Goal: Task Accomplishment & Management: Use online tool/utility

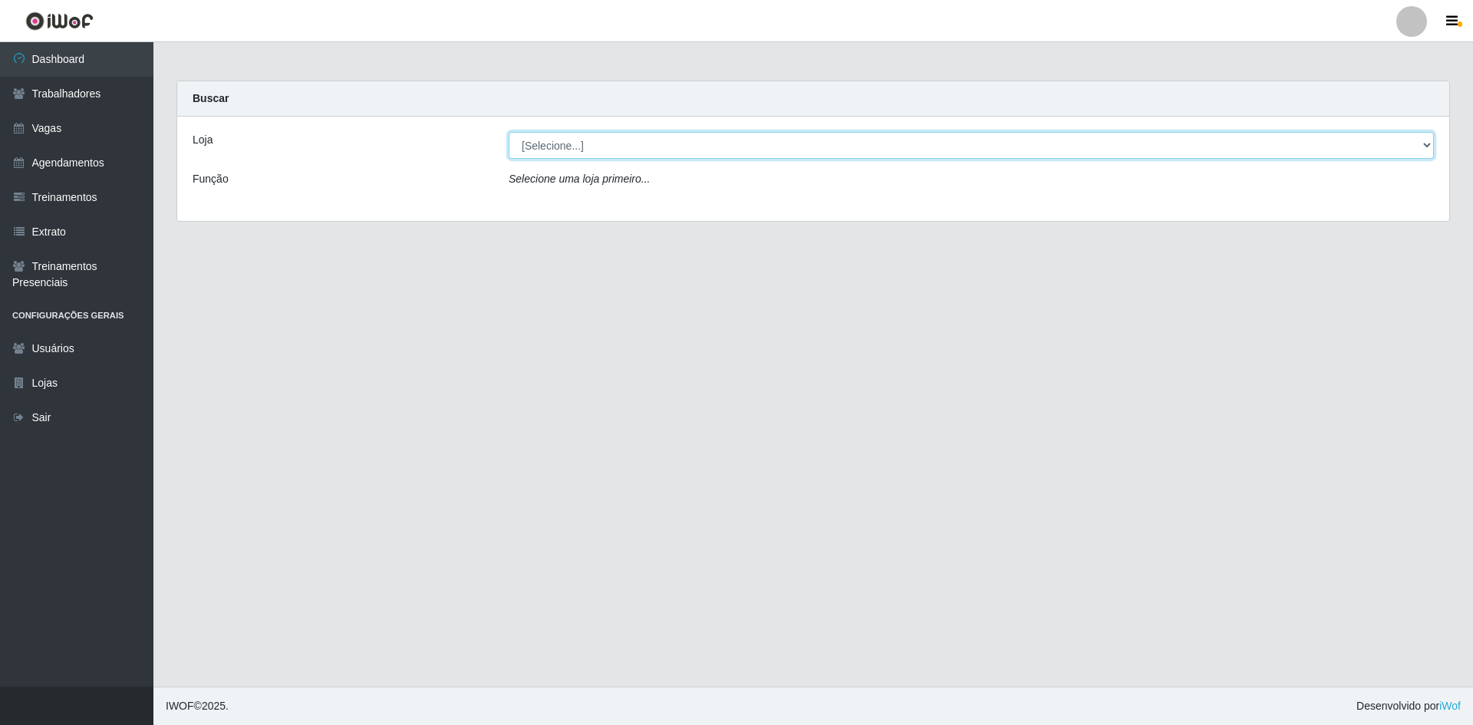
click at [718, 151] on select "[Selecione...] [GEOGRAPHIC_DATA] - [GEOGRAPHIC_DATA] - [GEOGRAPHIC_DATA] - [GEO…" at bounding box center [971, 145] width 925 height 27
click at [721, 149] on select "[Selecione...] [GEOGRAPHIC_DATA] - [GEOGRAPHIC_DATA] - [GEOGRAPHIC_DATA] - [GEO…" at bounding box center [971, 145] width 925 height 27
select select "505"
click at [509, 132] on select "[Selecione...] [GEOGRAPHIC_DATA] - [GEOGRAPHIC_DATA] - [GEOGRAPHIC_DATA] - [GEO…" at bounding box center [971, 145] width 925 height 27
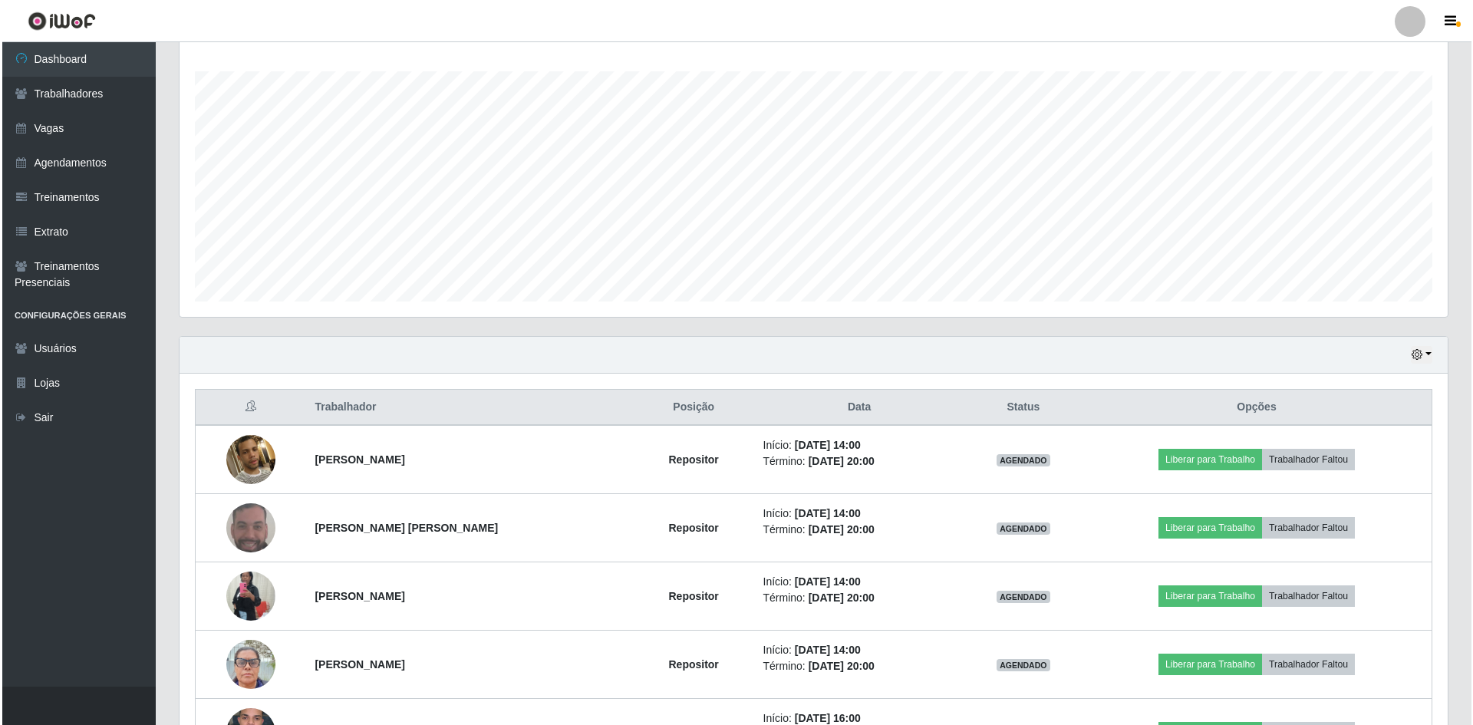
scroll to position [307, 0]
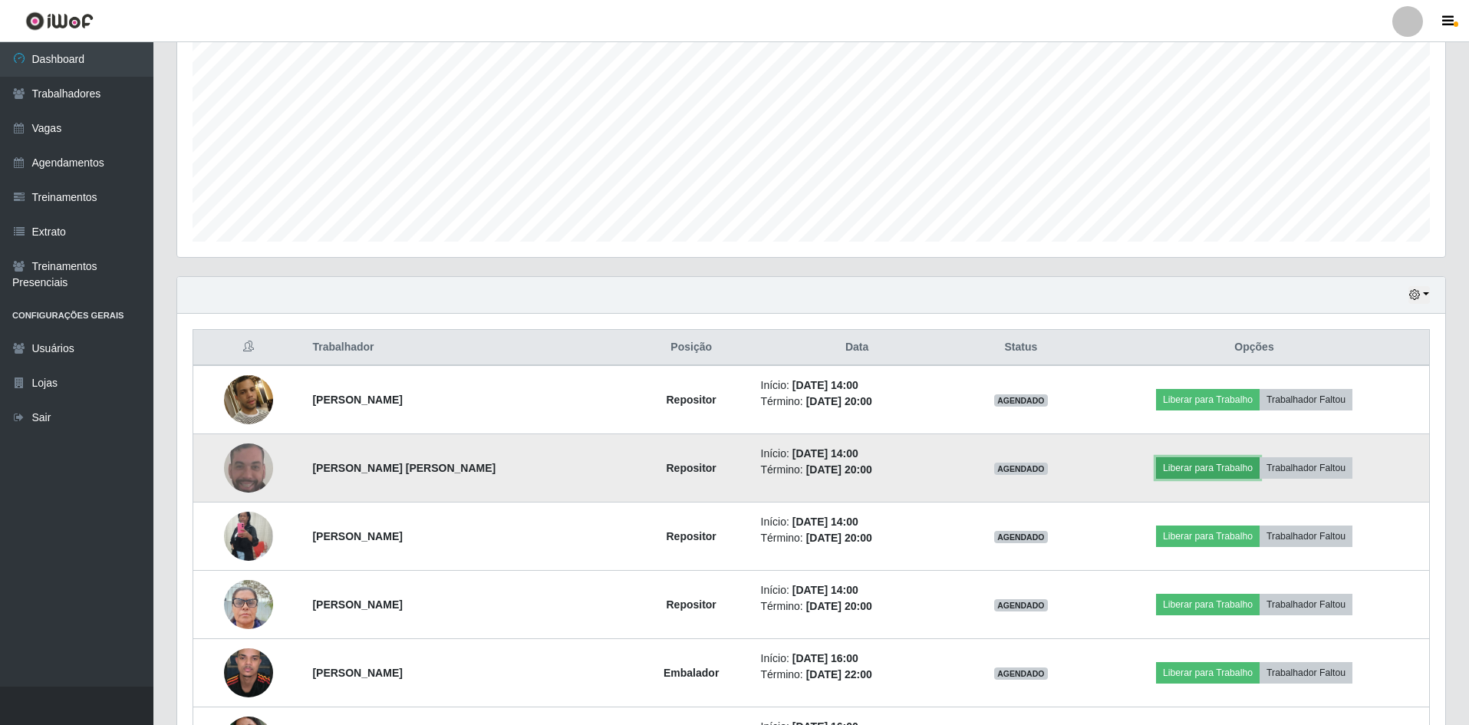
click at [1213, 468] on button "Liberar para Trabalho" at bounding box center [1208, 467] width 104 height 21
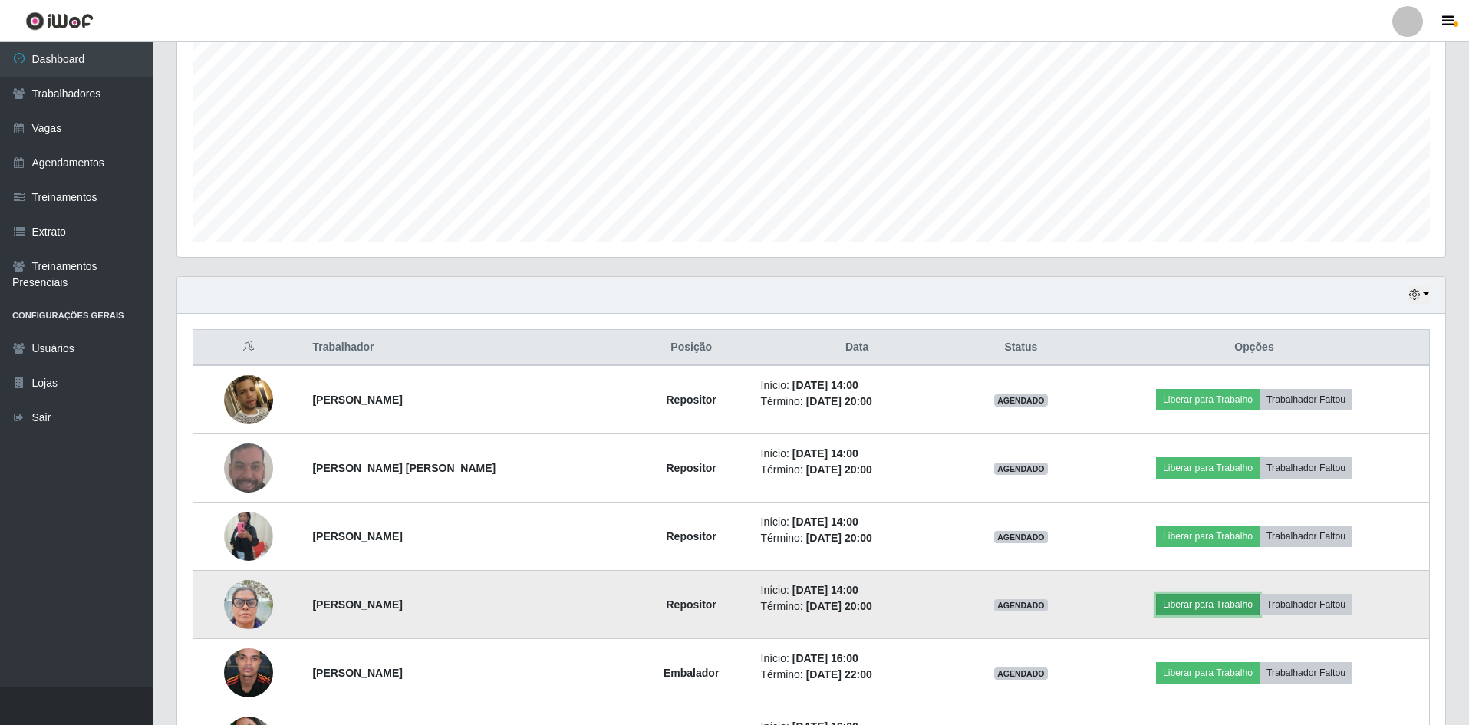
click at [1206, 611] on button "Liberar para Trabalho" at bounding box center [1208, 604] width 104 height 21
click at [1195, 607] on button "Liberar para Trabalho" at bounding box center [1208, 604] width 104 height 21
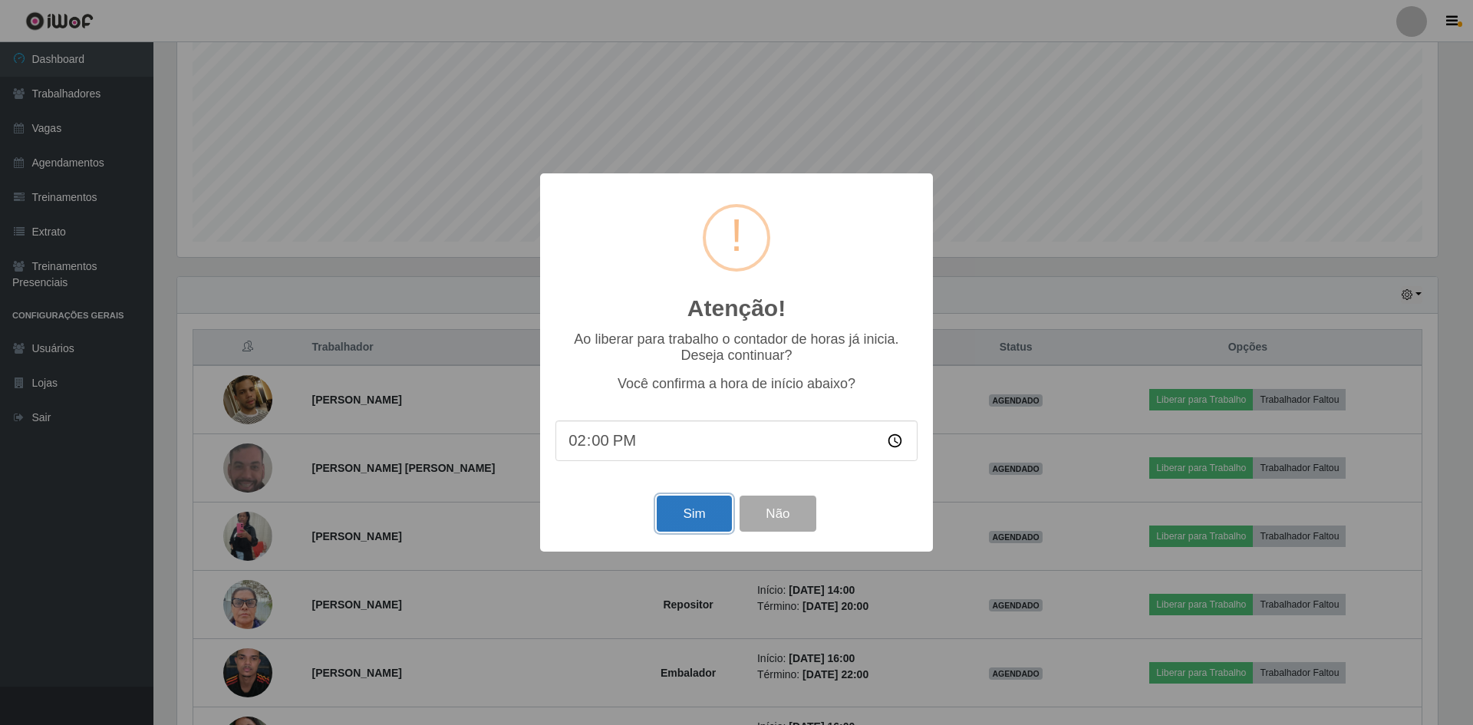
click at [687, 514] on button "Sim" at bounding box center [694, 514] width 74 height 36
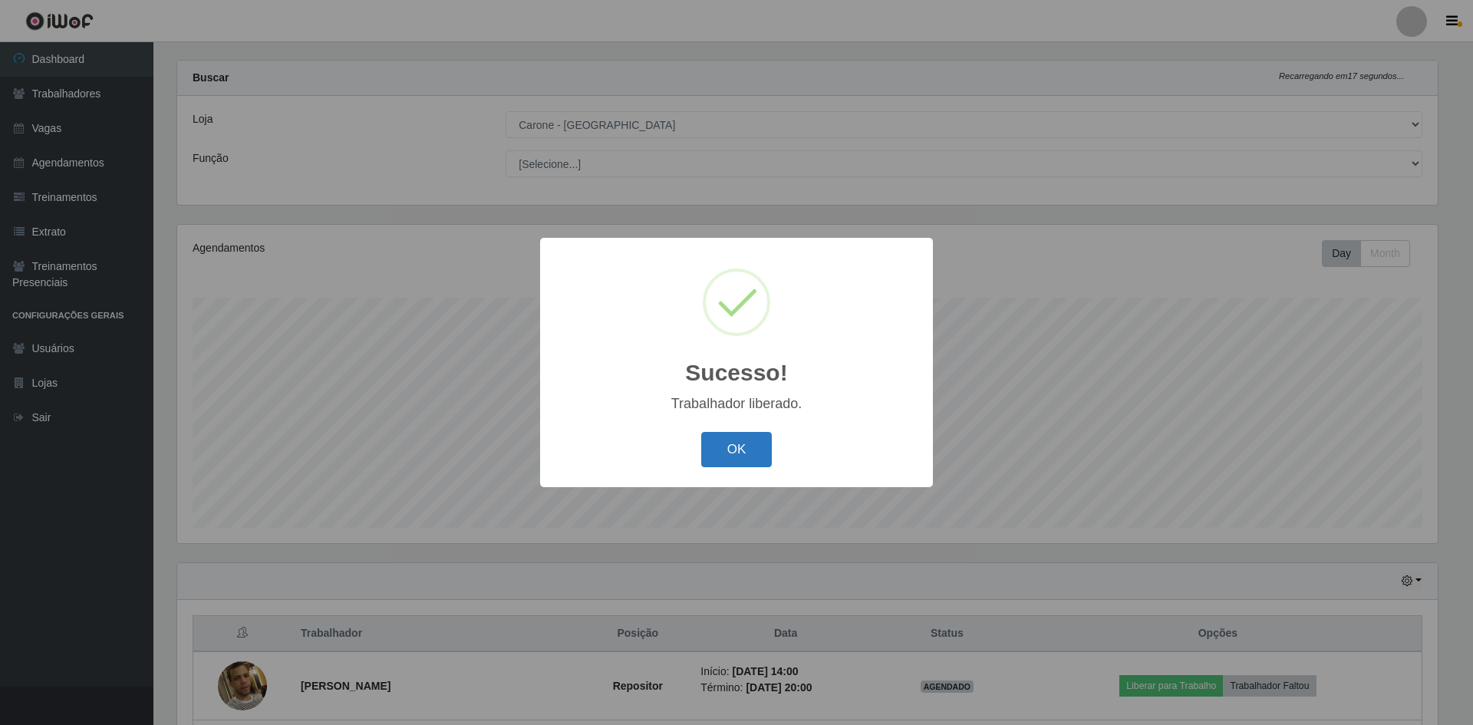
click at [753, 454] on button "OK" at bounding box center [736, 450] width 71 height 36
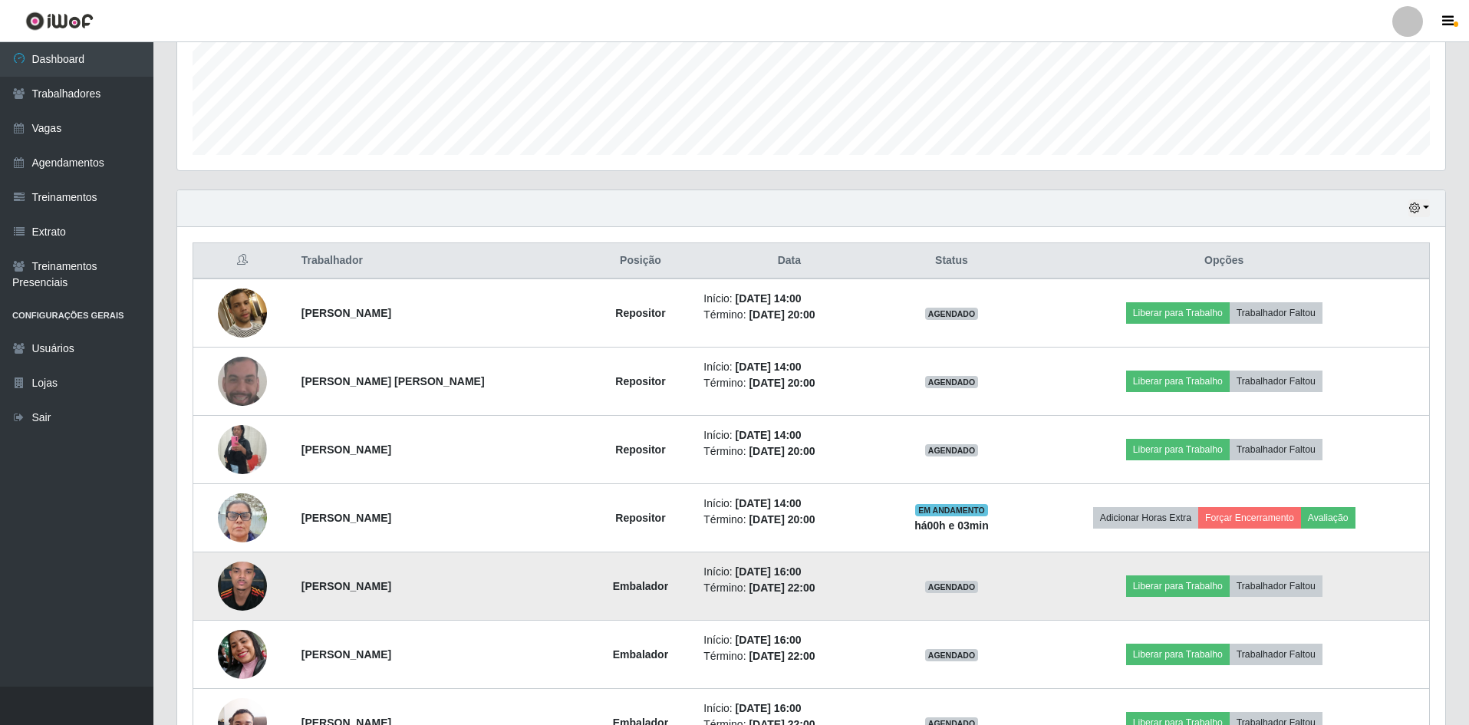
scroll to position [404, 0]
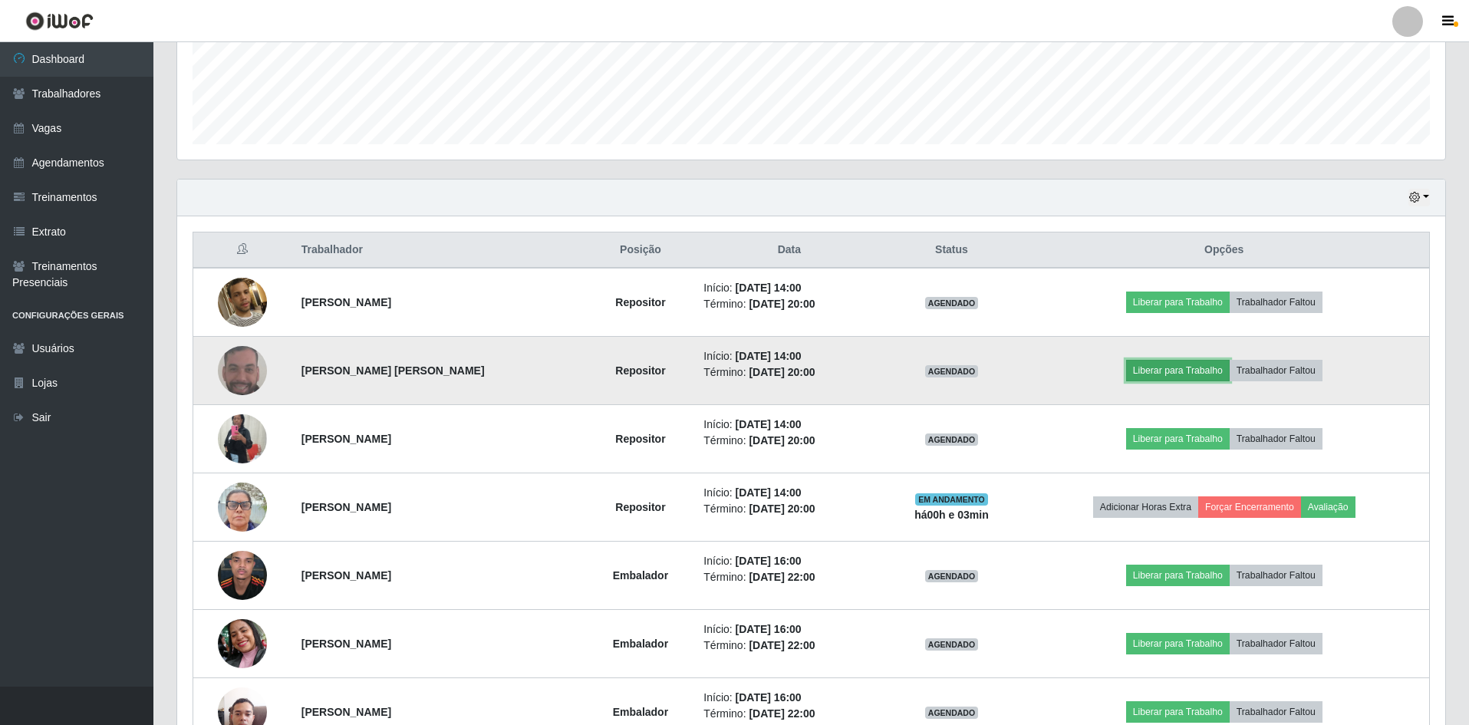
click at [1169, 364] on button "Liberar para Trabalho" at bounding box center [1178, 370] width 104 height 21
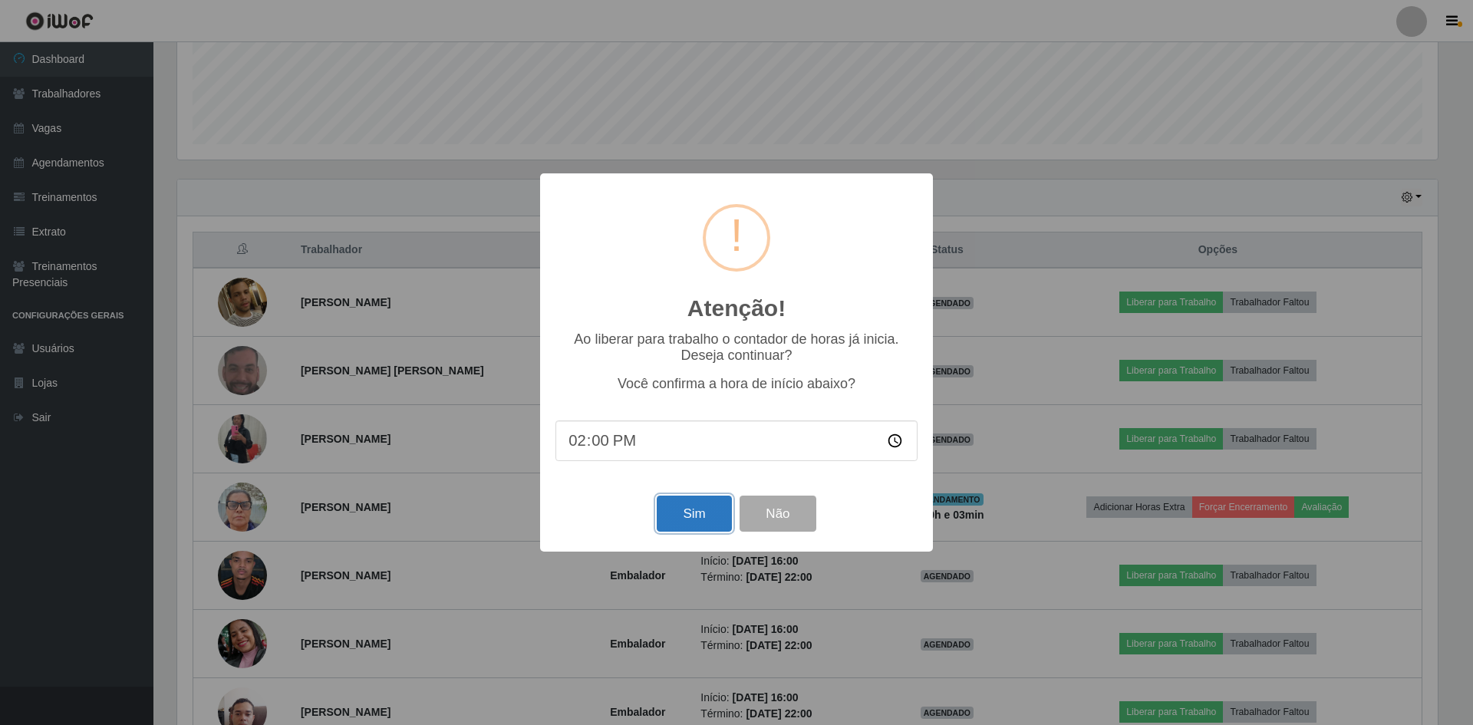
click at [689, 513] on button "Sim" at bounding box center [694, 514] width 74 height 36
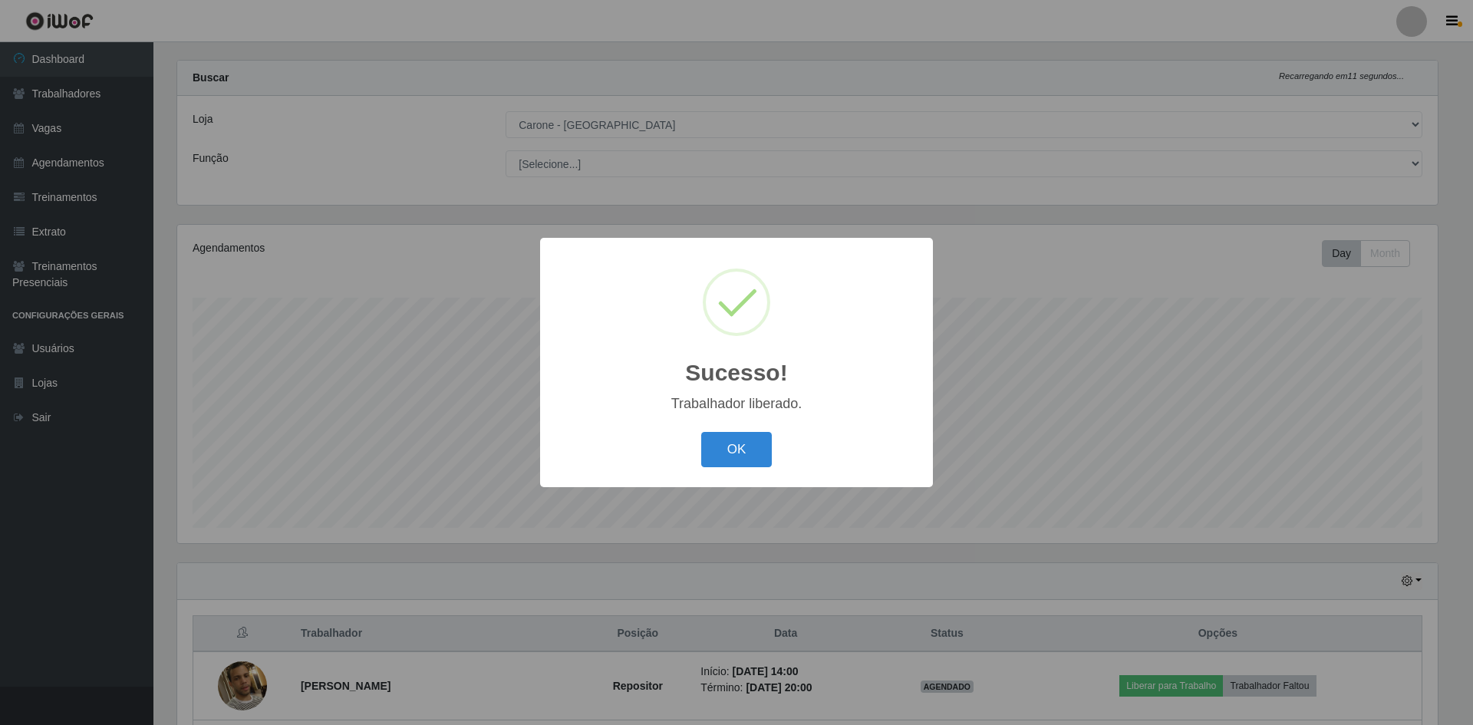
click at [744, 470] on div "OK Cancel" at bounding box center [736, 449] width 362 height 44
click at [727, 454] on button "OK" at bounding box center [736, 450] width 71 height 36
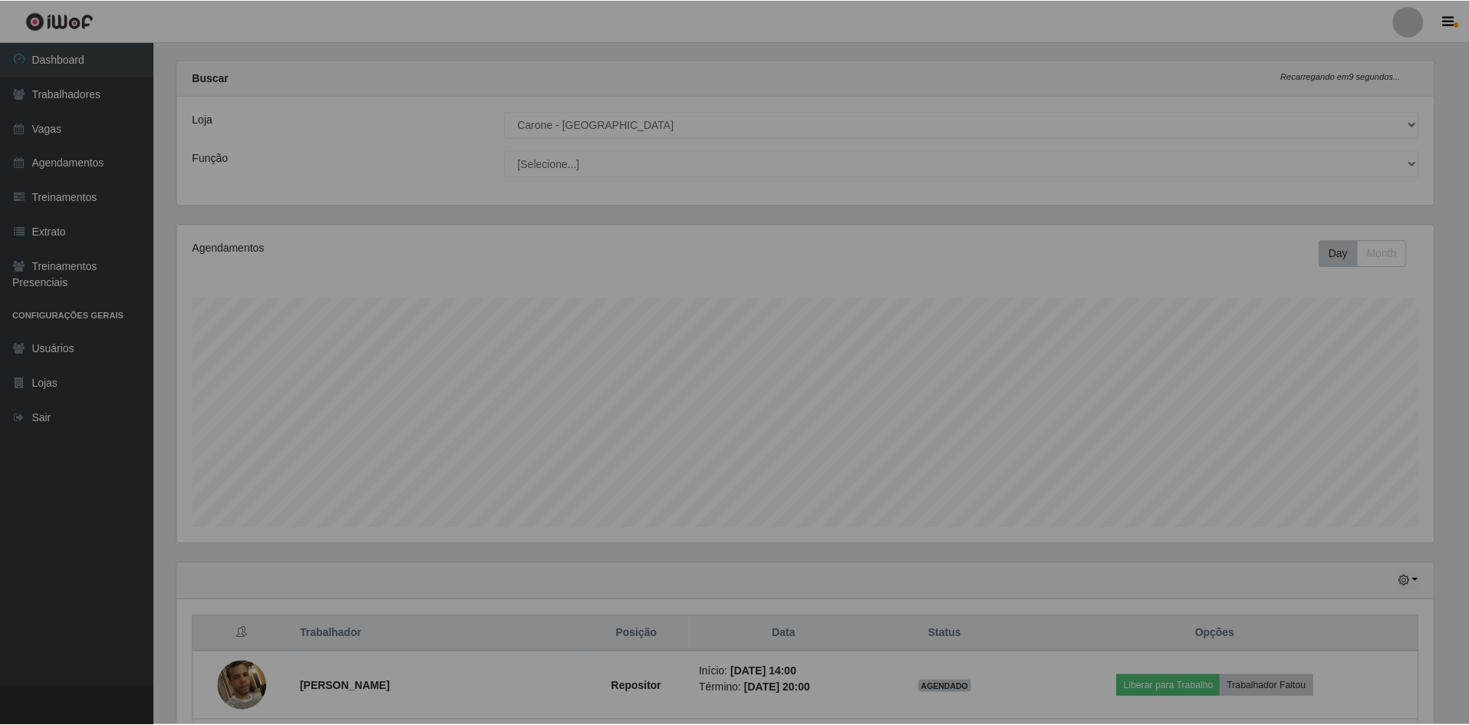
scroll to position [0, 0]
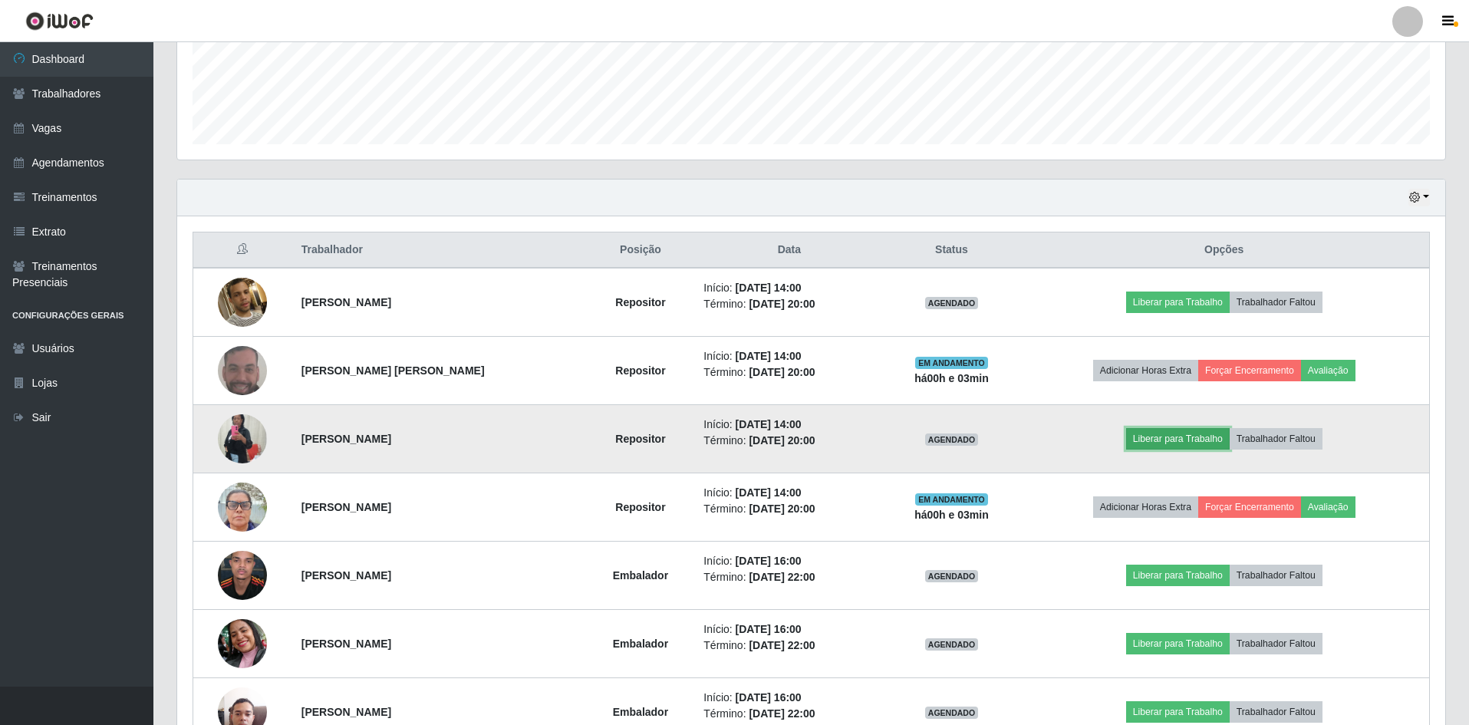
click at [1202, 433] on button "Liberar para Trabalho" at bounding box center [1178, 438] width 104 height 21
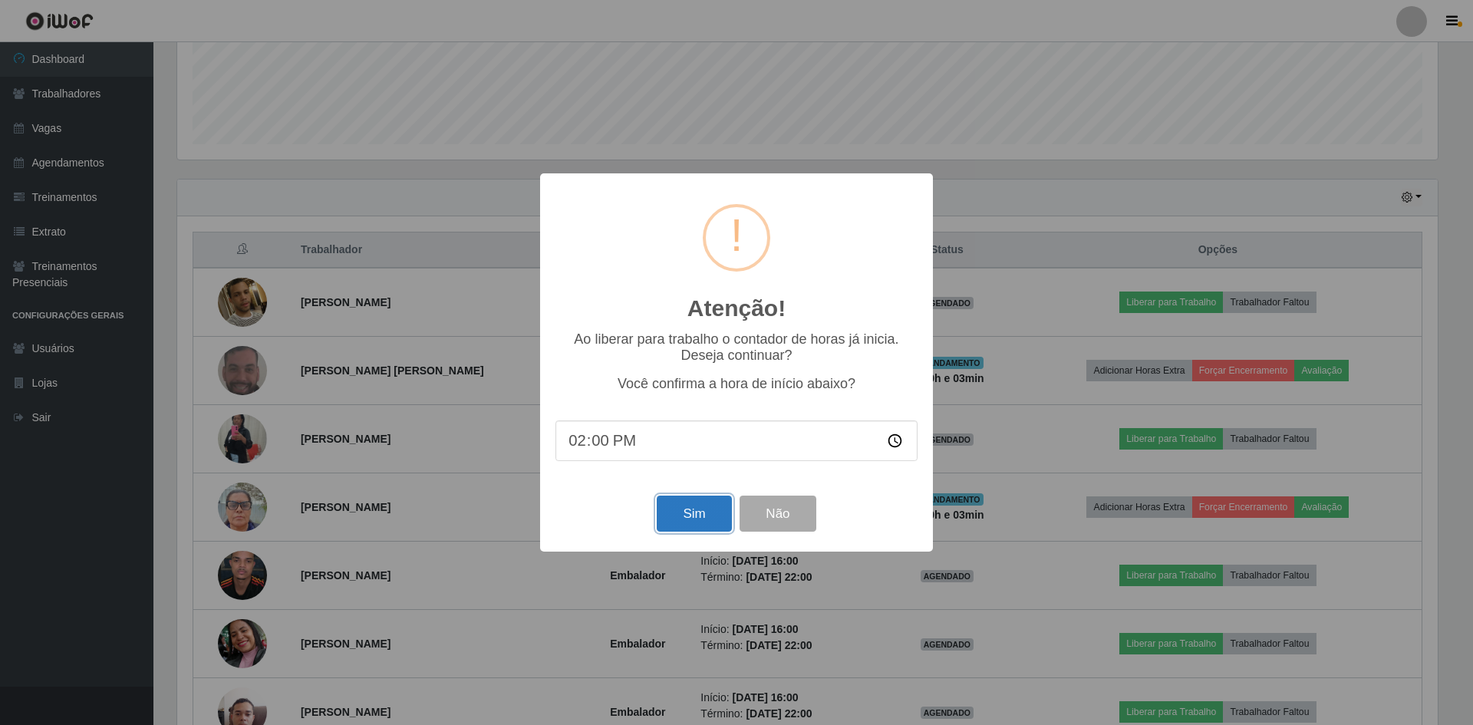
click at [684, 513] on button "Sim" at bounding box center [694, 514] width 74 height 36
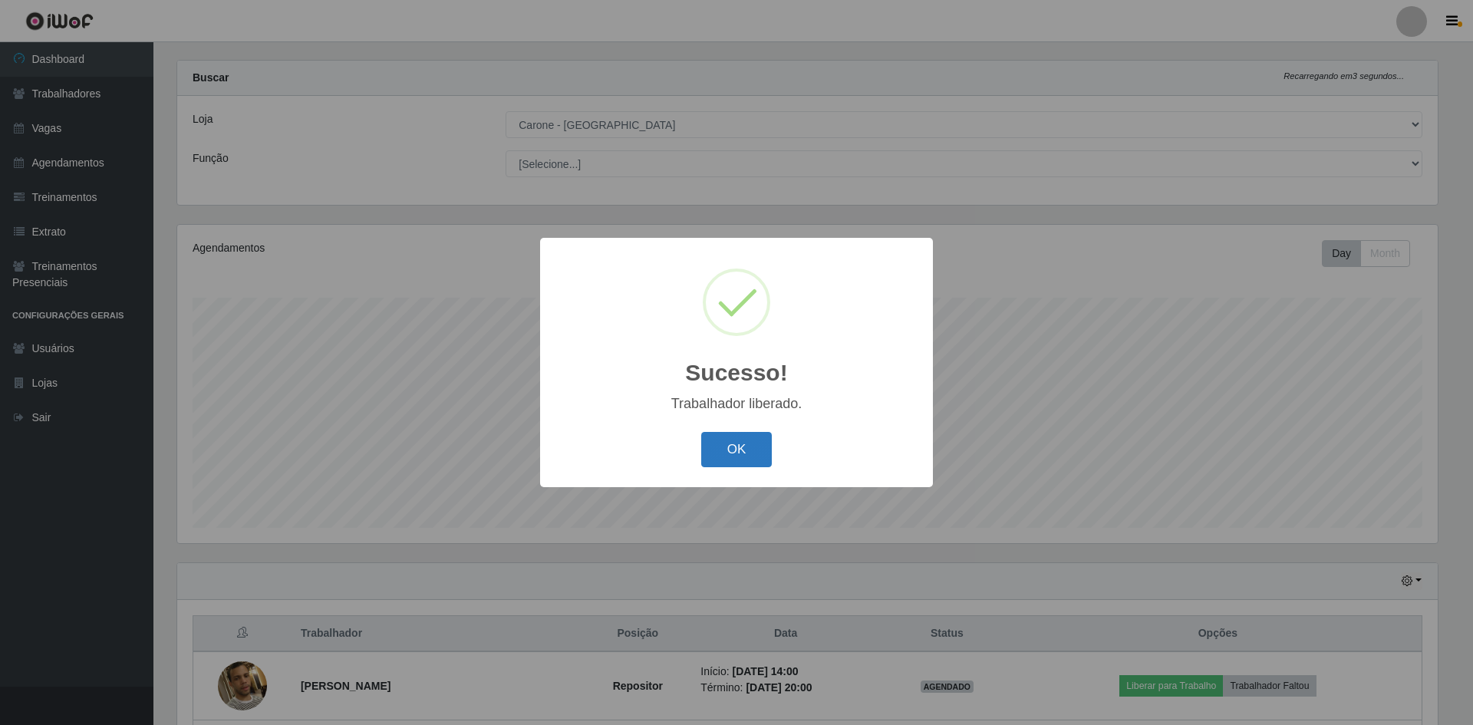
click at [738, 450] on button "OK" at bounding box center [736, 450] width 71 height 36
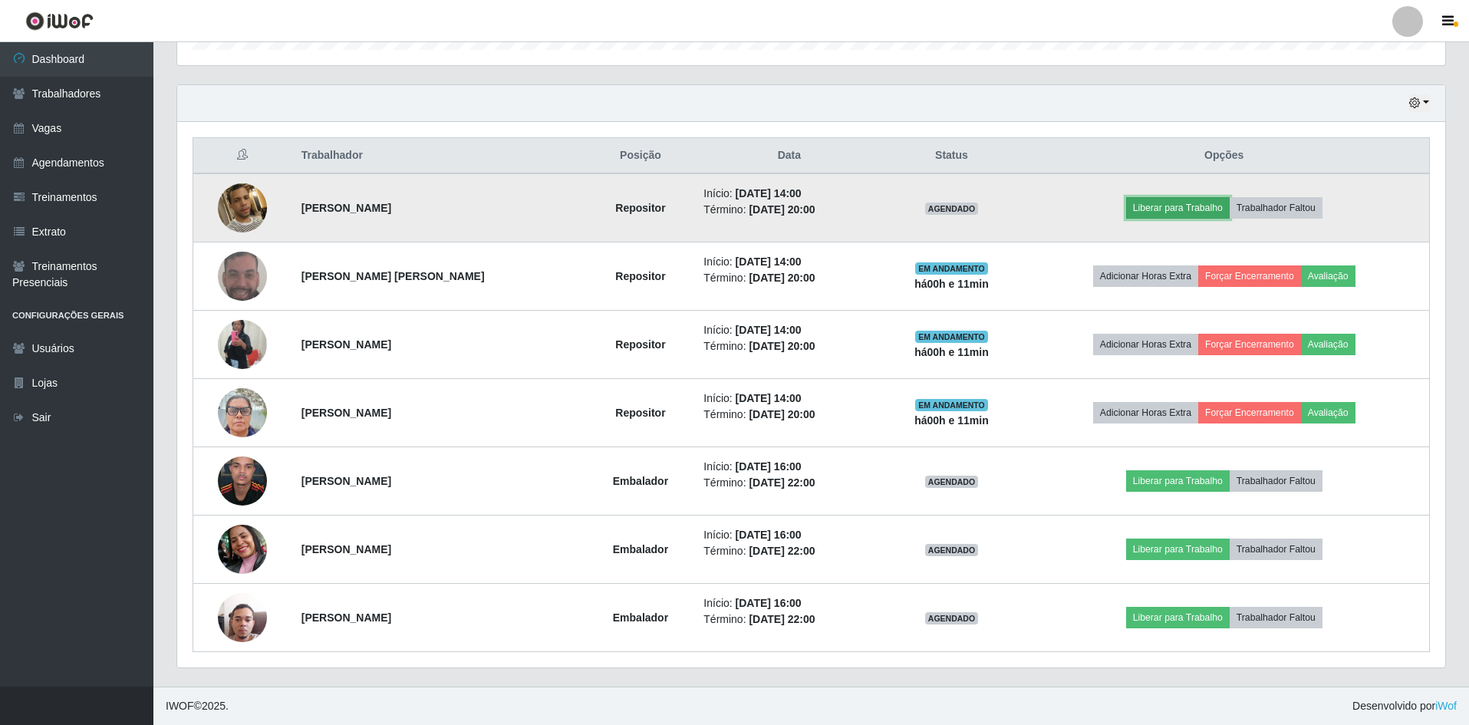
click at [1182, 212] on button "Liberar para Trabalho" at bounding box center [1178, 207] width 104 height 21
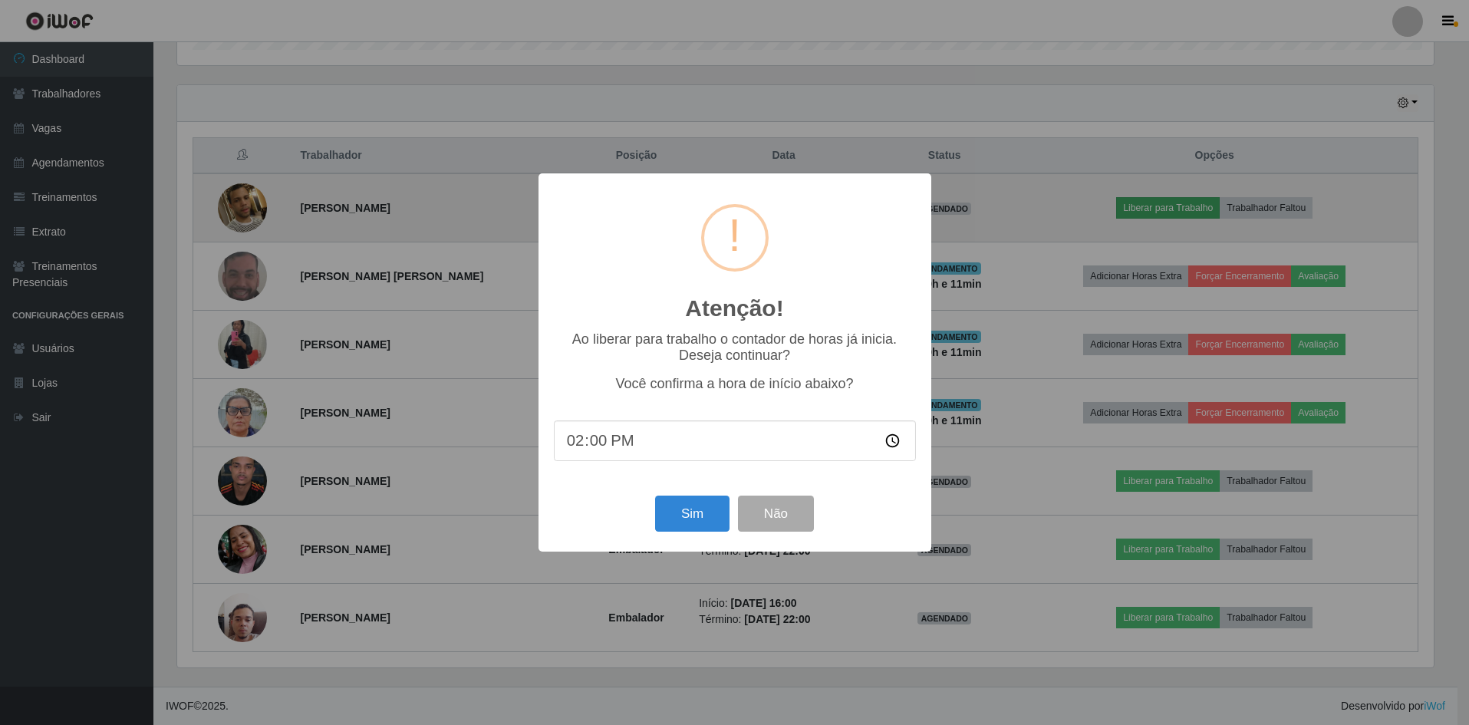
scroll to position [318, 1261]
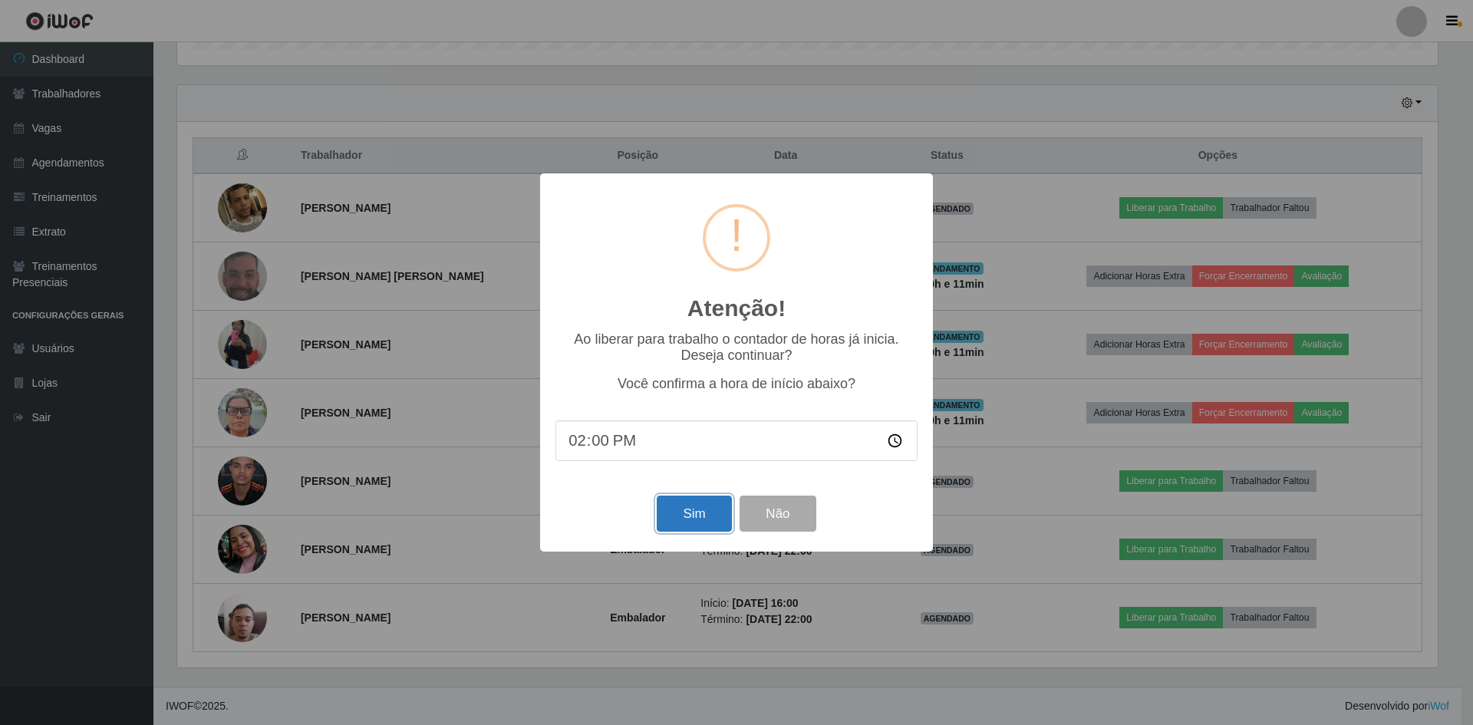
click at [677, 506] on button "Sim" at bounding box center [694, 514] width 74 height 36
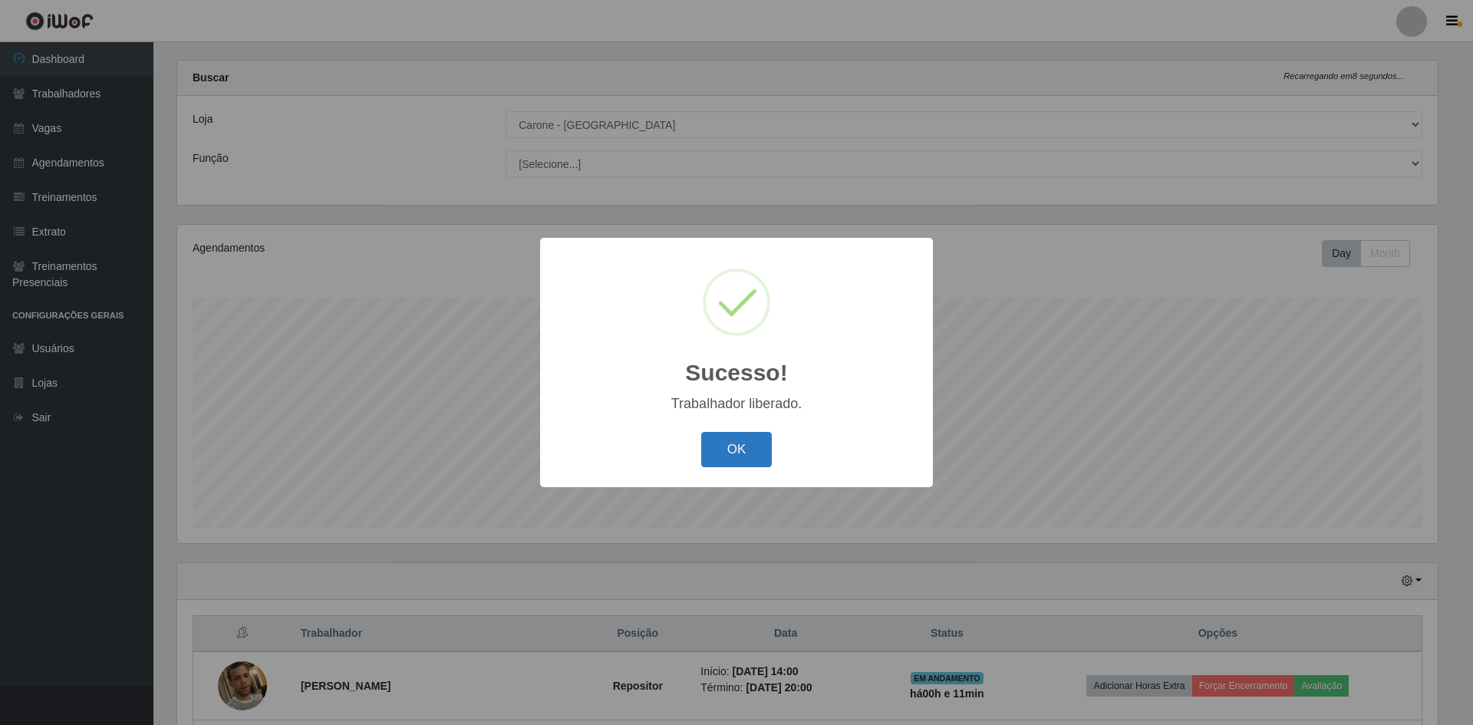
click at [753, 452] on button "OK" at bounding box center [736, 450] width 71 height 36
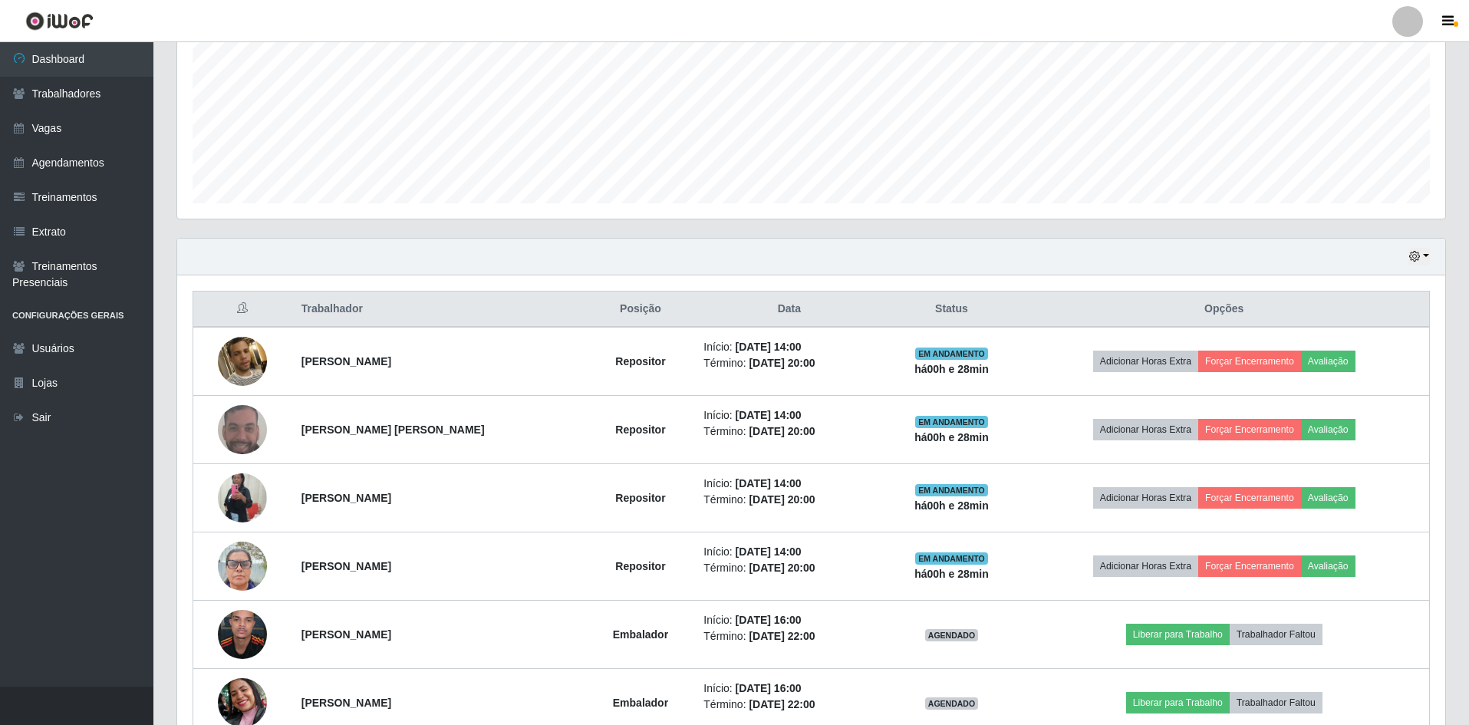
scroll to position [269, 0]
